Goal: Task Accomplishment & Management: Use online tool/utility

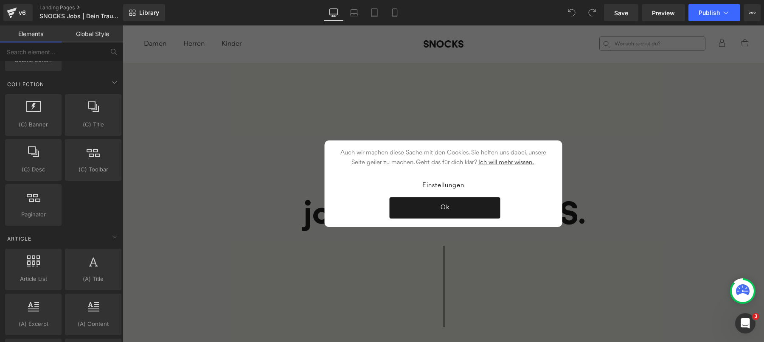
scroll to position [1502, 0]
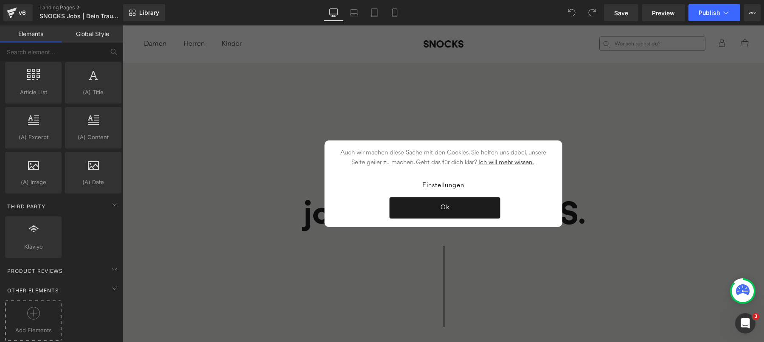
click at [20, 309] on div at bounding box center [33, 316] width 52 height 19
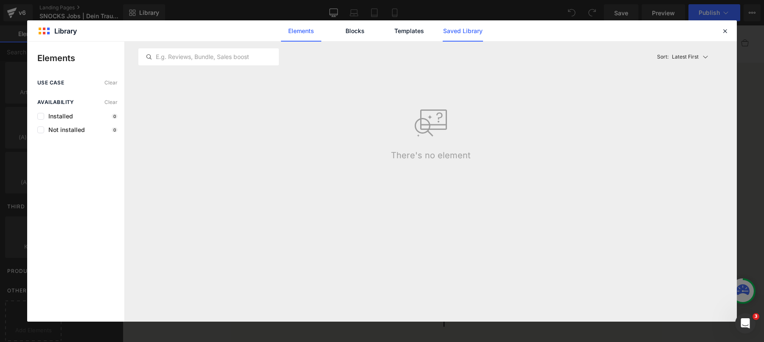
click at [467, 34] on link "Saved Library" at bounding box center [463, 30] width 40 height 21
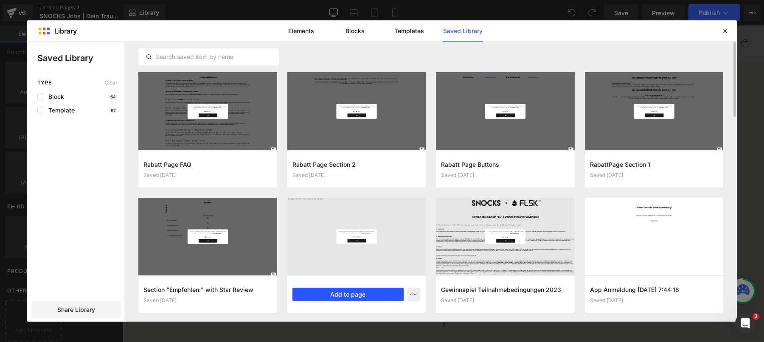
click at [355, 296] on button "Add to page" at bounding box center [348, 295] width 112 height 14
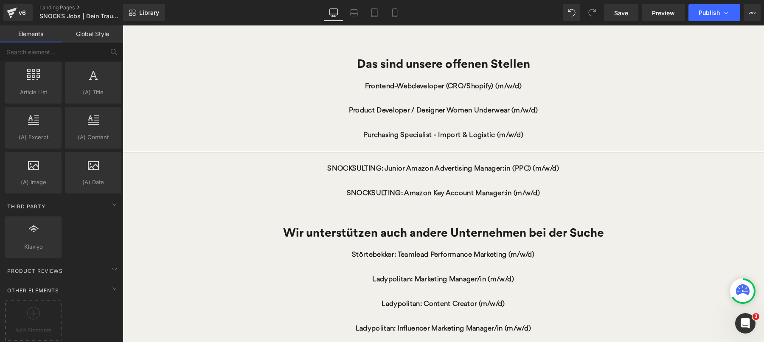
scroll to position [353, 0]
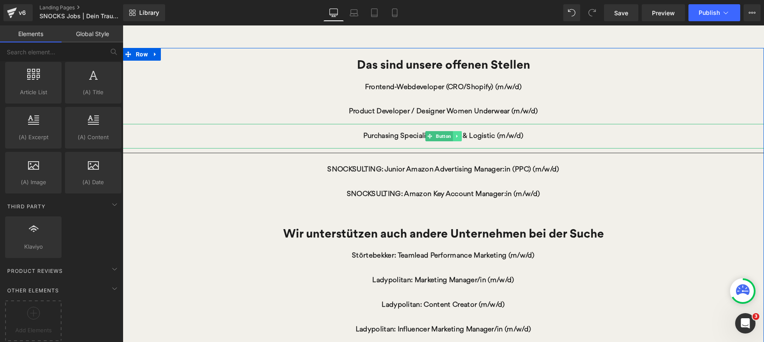
click at [457, 138] on icon at bounding box center [457, 136] width 5 height 5
click at [455, 138] on icon at bounding box center [452, 136] width 5 height 5
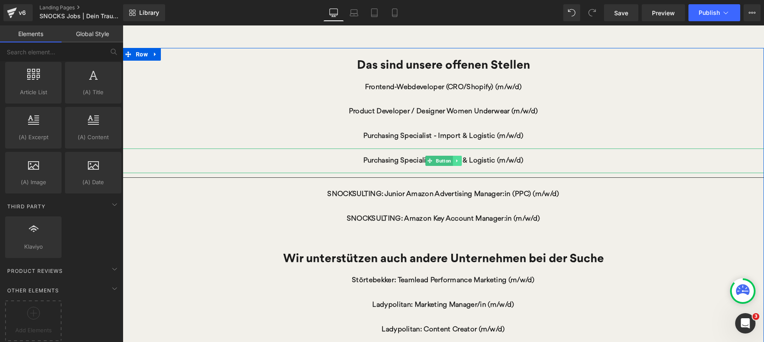
click at [456, 162] on icon at bounding box center [456, 161] width 1 height 3
click at [390, 159] on link "Purchasing Specialist - Import & Logistic (m/w/d)" at bounding box center [444, 161] width 188 height 25
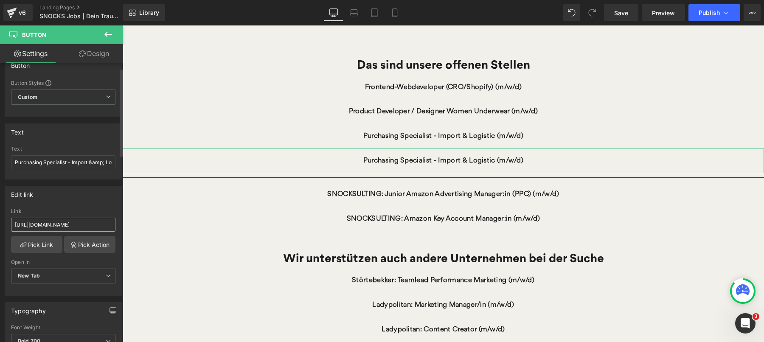
scroll to position [16, 0]
click at [63, 221] on input "[URL][DOMAIN_NAME]" at bounding box center [63, 224] width 104 height 14
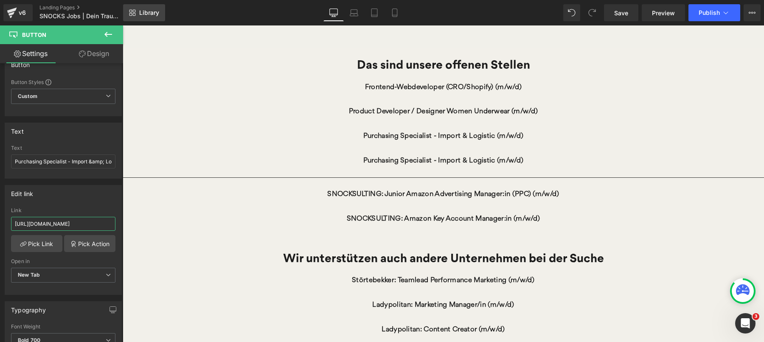
type input "[URL][DOMAIN_NAME]"
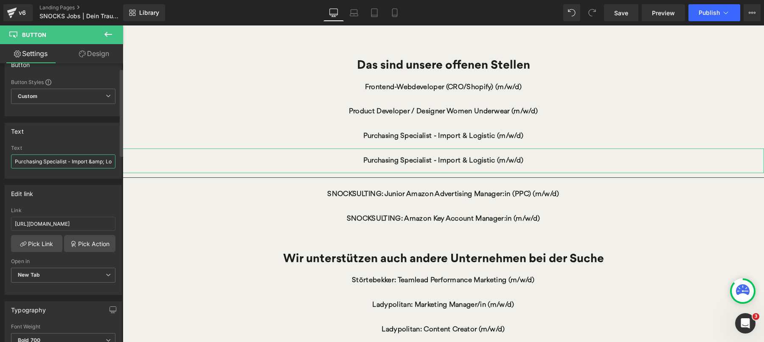
click at [72, 163] on input "Purchasing Specialist - Import &amp; Logistic (m/w/d)" at bounding box center [63, 162] width 104 height 14
paste input "Initiativbewerbung"
type input "Initiativbewerbung (m/w/d)"
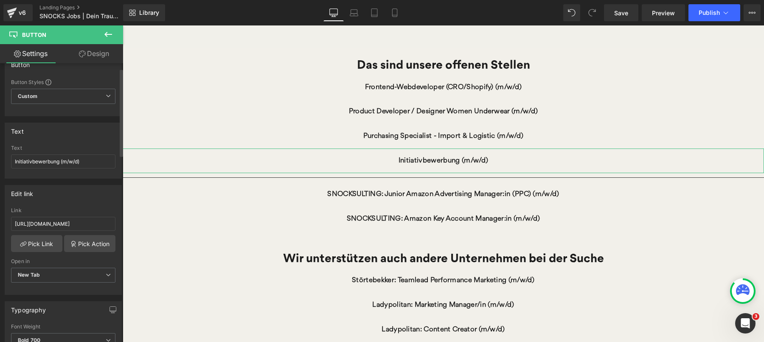
click at [101, 180] on div "Edit link [URL][DOMAIN_NAME] Link [URL][DOMAIN_NAME] Pick Link Pick Action Curr…" at bounding box center [63, 237] width 127 height 116
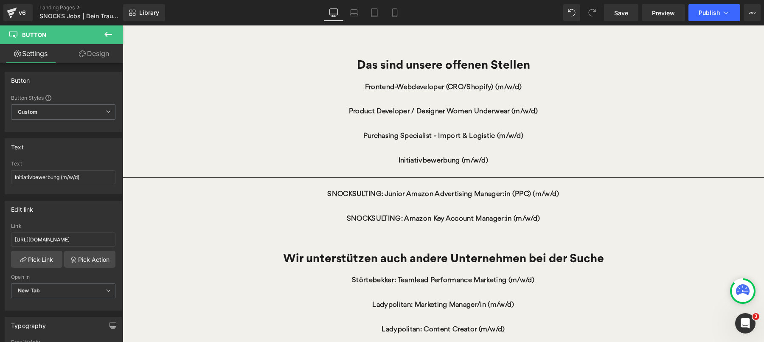
click at [107, 33] on icon at bounding box center [108, 34] width 10 height 10
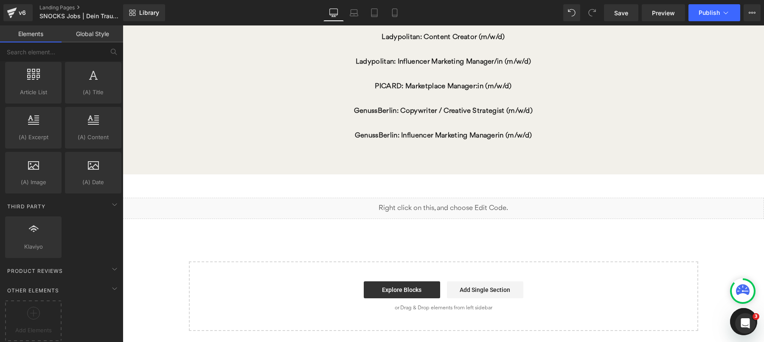
scroll to position [663, 0]
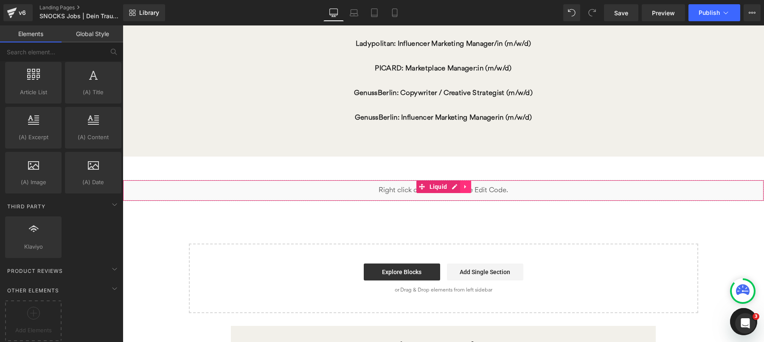
click at [464, 187] on icon at bounding box center [466, 187] width 6 height 6
click at [472, 186] on icon at bounding box center [471, 187] width 6 height 6
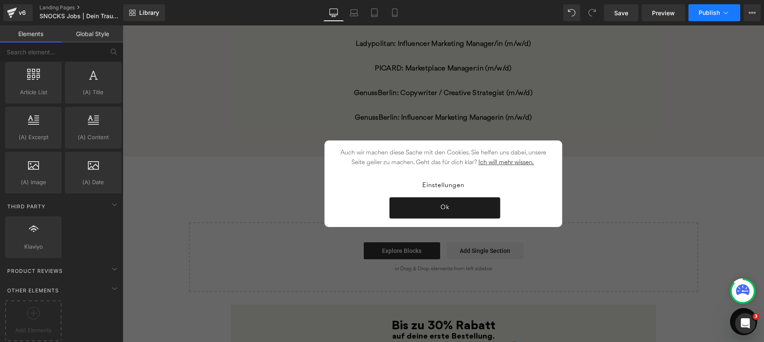
click at [710, 14] on span "Publish" at bounding box center [709, 12] width 21 height 7
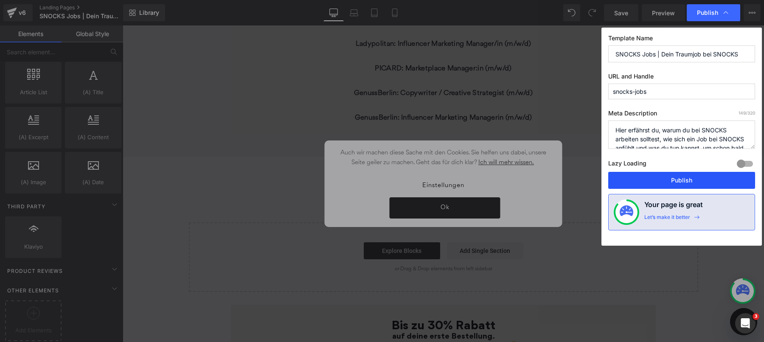
click at [669, 181] on button "Publish" at bounding box center [681, 180] width 147 height 17
